Goal: Information Seeking & Learning: Learn about a topic

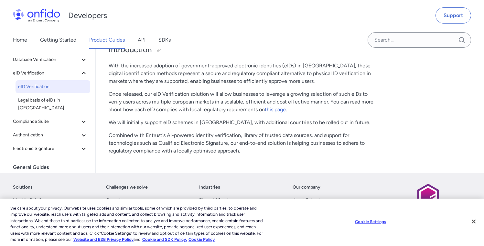
scroll to position [20, 0]
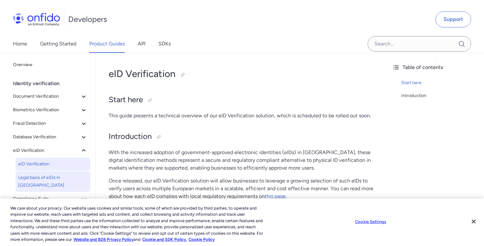
click at [58, 174] on link "Legal basis of eIDs in [GEOGRAPHIC_DATA]" at bounding box center [53, 182] width 75 height 21
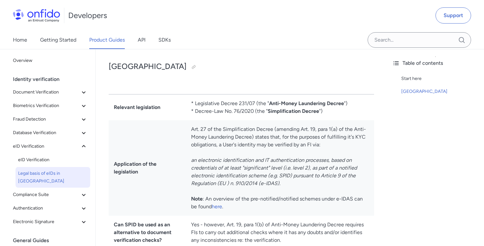
scroll to position [167, 0]
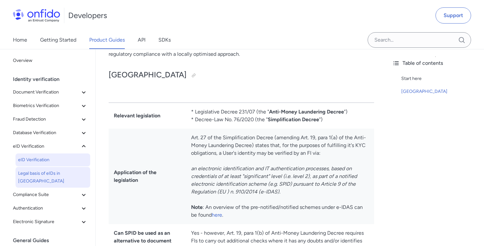
click at [51, 162] on span "eID Verification" at bounding box center [52, 160] width 69 height 8
